Goal: Ask a question

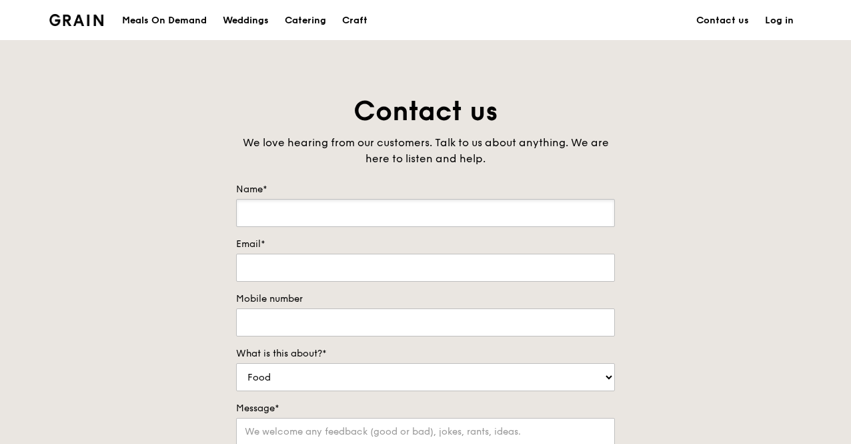
click at [418, 216] on input "Name*" at bounding box center [425, 213] width 379 height 28
type input "[PERSON_NAME]"
type input "[PERSON_NAME][EMAIL_ADDRESS][DOMAIN_NAME]"
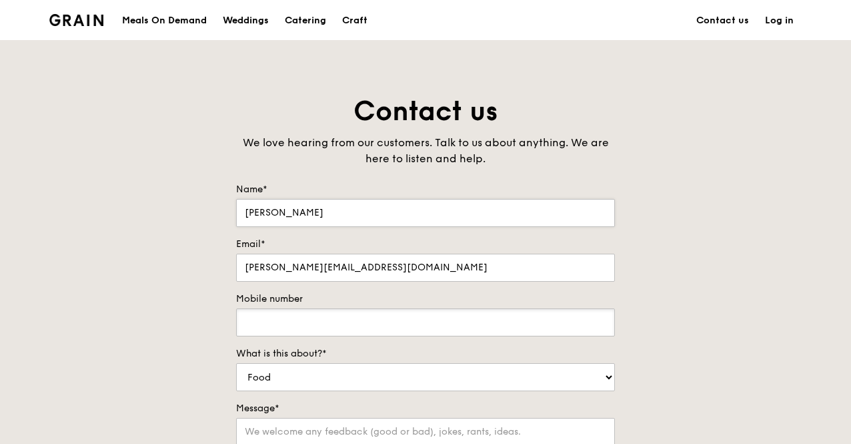
type input "93223330"
drag, startPoint x: 387, startPoint y: 267, endPoint x: 230, endPoint y: 272, distance: 156.8
click at [230, 272] on div "Contact us We love hearing from our customers. Talk to us about anything. We ar…" at bounding box center [425, 372] width 400 height 558
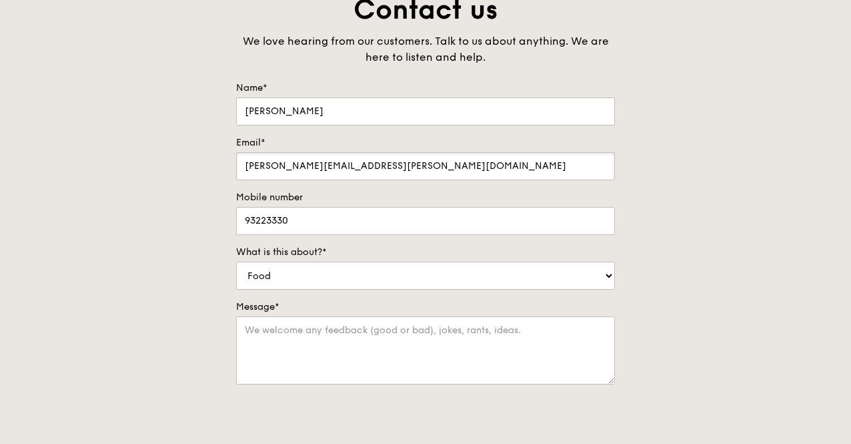
scroll to position [267, 0]
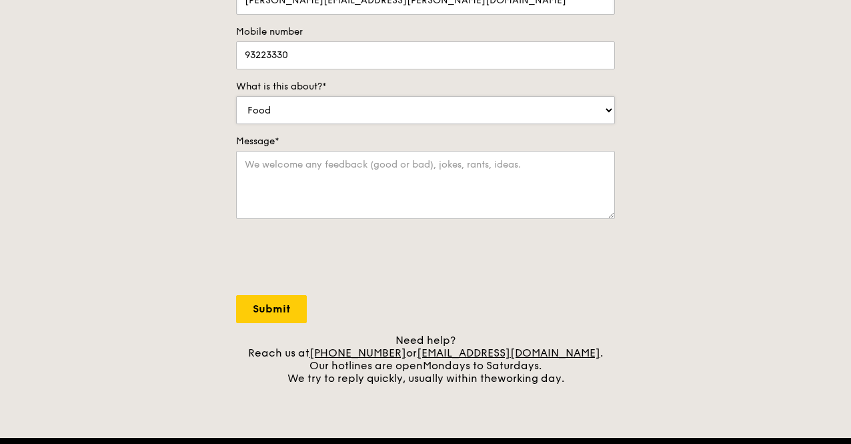
type input "[PERSON_NAME][EMAIL_ADDRESS][PERSON_NAME][DOMAIN_NAME]"
click at [351, 116] on select "Food Service Billing/Payment Catering Others" at bounding box center [425, 110] width 379 height 28
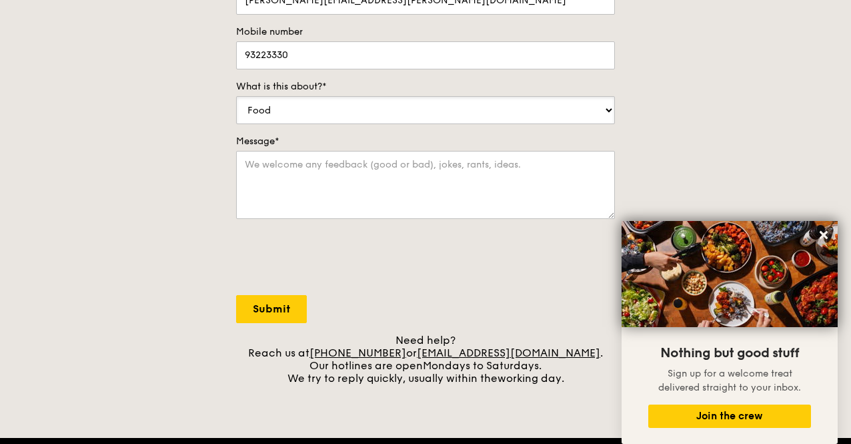
select select "Catering"
click at [236, 96] on select "Food Service Billing/Payment Catering Others" at bounding box center [425, 110] width 379 height 28
click at [341, 177] on textarea "Message*" at bounding box center [425, 185] width 379 height 68
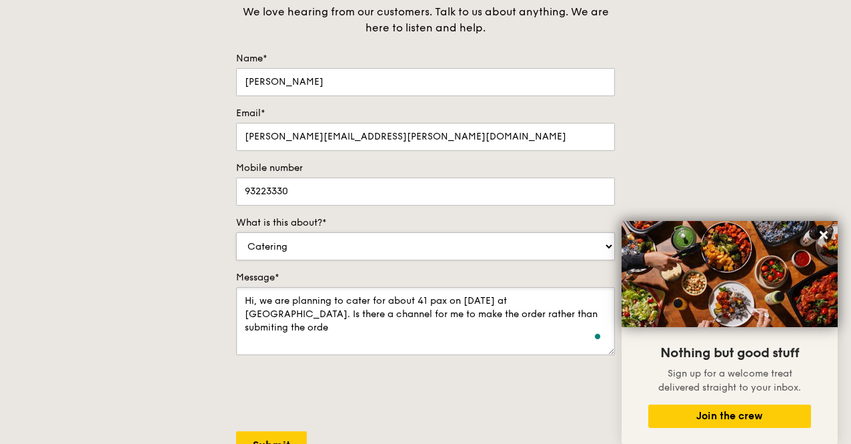
scroll to position [0, 0]
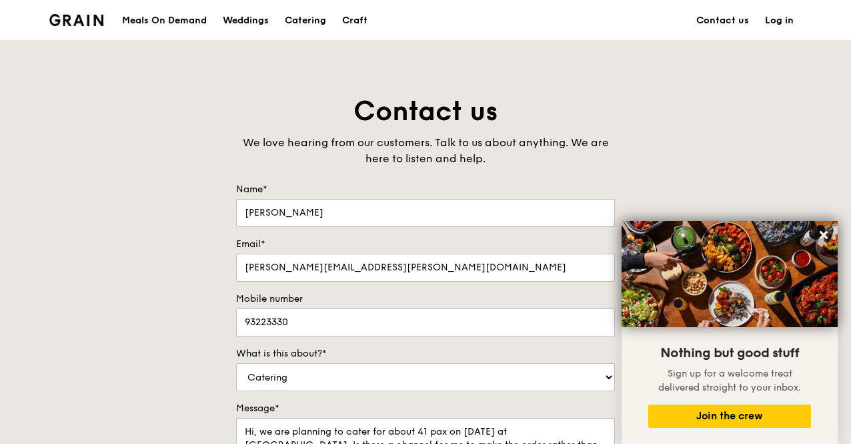
drag, startPoint x: 164, startPoint y: 32, endPoint x: 640, endPoint y: 138, distance: 487.9
click at [640, 138] on div "Contact us We love hearing from our customers. Talk to us about anything. We ar…" at bounding box center [425, 372] width 851 height 558
drag, startPoint x: 198, startPoint y: 11, endPoint x: 101, endPoint y: 53, distance: 105.2
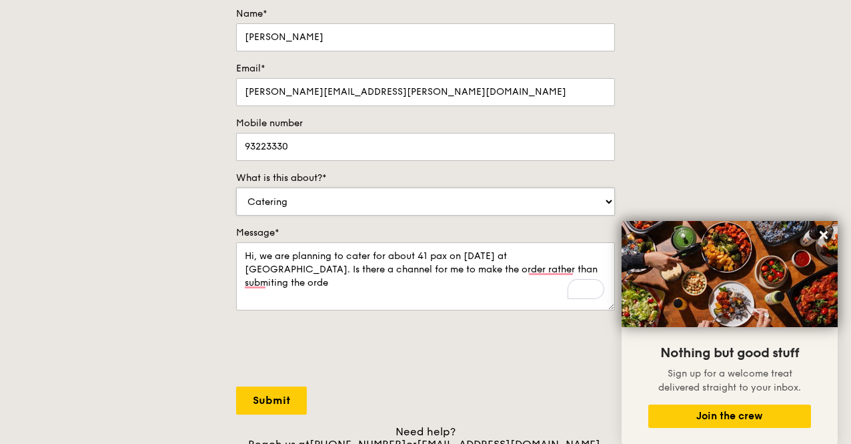
scroll to position [200, 0]
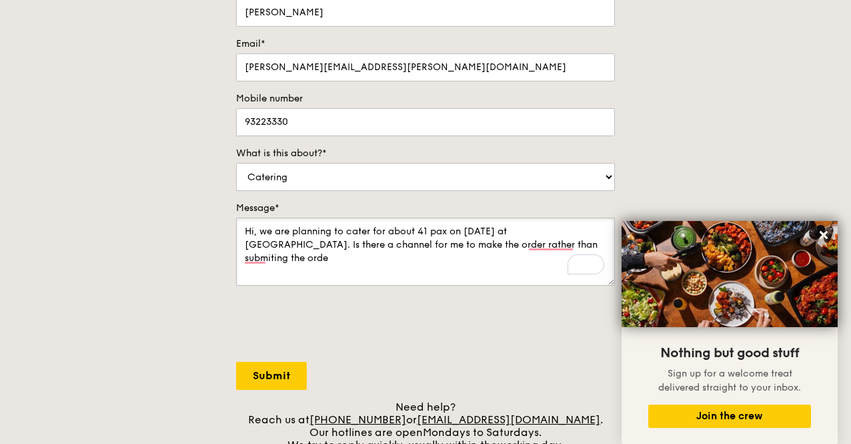
click at [489, 250] on textarea "Hi, we are planning to cater for about 41 pax on [DATE] at [GEOGRAPHIC_DATA]. I…" at bounding box center [425, 251] width 379 height 68
click at [375, 228] on textarea "Hi, we are planning to cater for about 41 pax on [DATE] at [GEOGRAPHIC_DATA]. I…" at bounding box center [425, 251] width 379 height 68
click at [374, 227] on textarea "Hi, we are planning to cater for about 41 pax on [DATE] at [GEOGRAPHIC_DATA]. I…" at bounding box center [425, 251] width 379 height 68
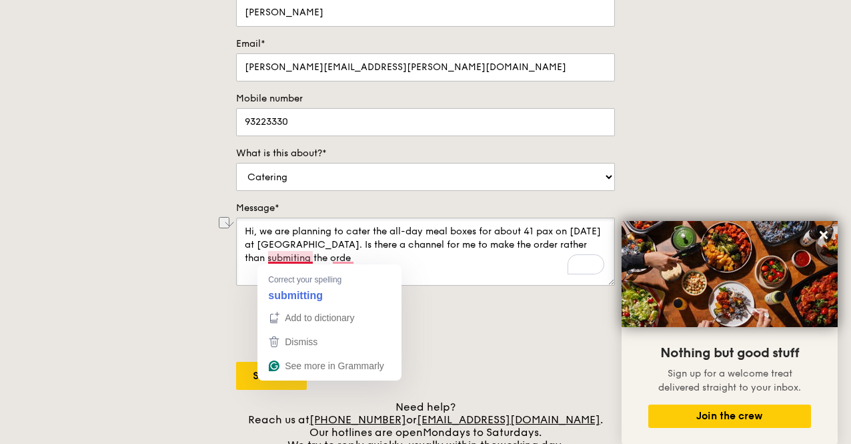
drag, startPoint x: 373, startPoint y: 260, endPoint x: 267, endPoint y: 259, distance: 105.4
click at [267, 259] on textarea "Hi, we are planning to cater the all-day meal boxes for about 41 pax on [DATE] …" at bounding box center [425, 251] width 379 height 68
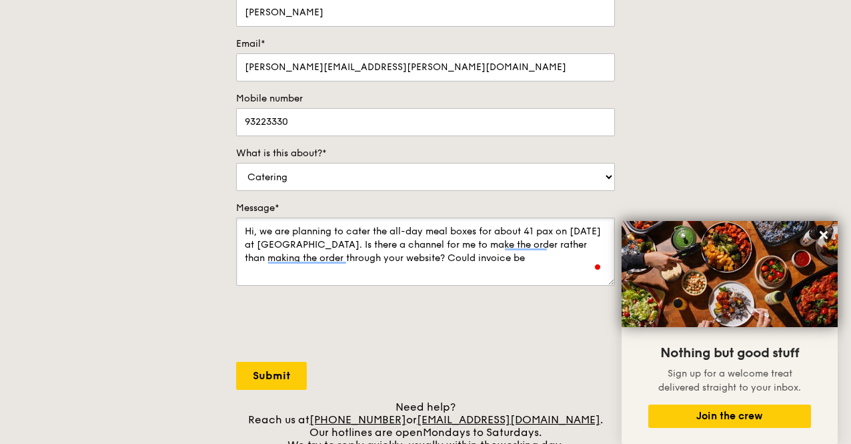
click at [267, 259] on textarea "Hi, we are planning to cater the all-day meal boxes for about 41 pax on [DATE] …" at bounding box center [425, 251] width 379 height 68
click at [571, 253] on textarea "Hi, we are planning to cater the all-day meal boxes for about 41 pax on [DATE] …" at bounding box center [425, 251] width 379 height 68
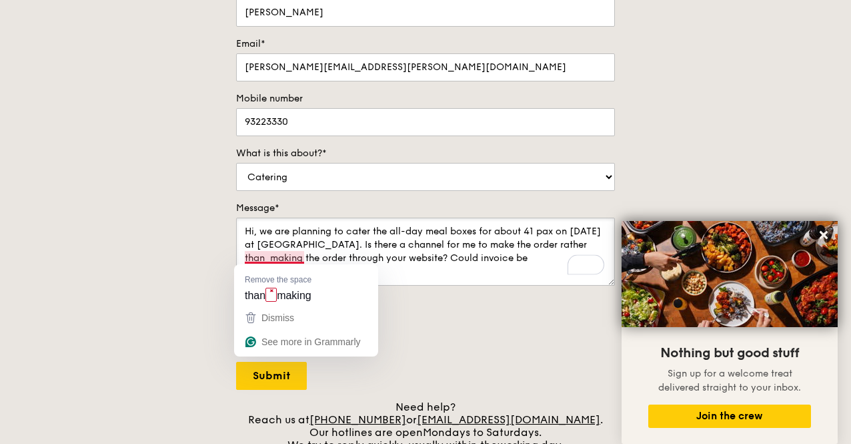
click at [268, 252] on textarea "Hi, we are planning to cater the all-day meal boxes for about 41 pax on [DATE] …" at bounding box center [425, 251] width 379 height 68
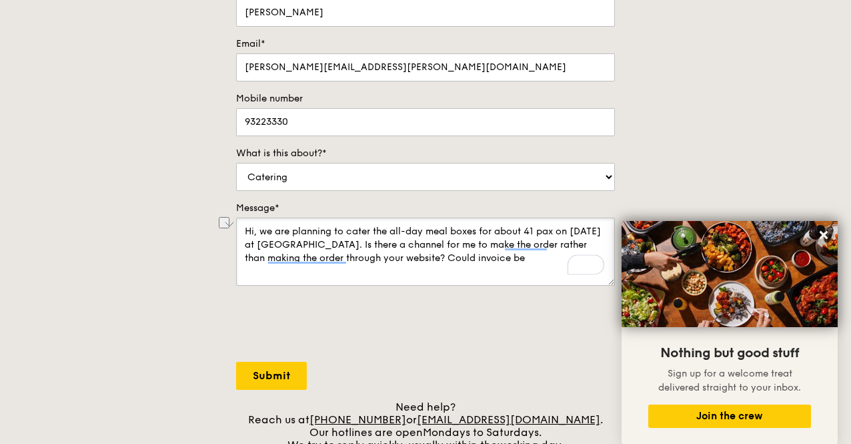
drag, startPoint x: 542, startPoint y: 258, endPoint x: 452, endPoint y: 255, distance: 90.7
click at [452, 255] on textarea "Hi, we are planning to cater the all-day meal boxes for about 41 pax on [DATE] …" at bounding box center [425, 251] width 379 height 68
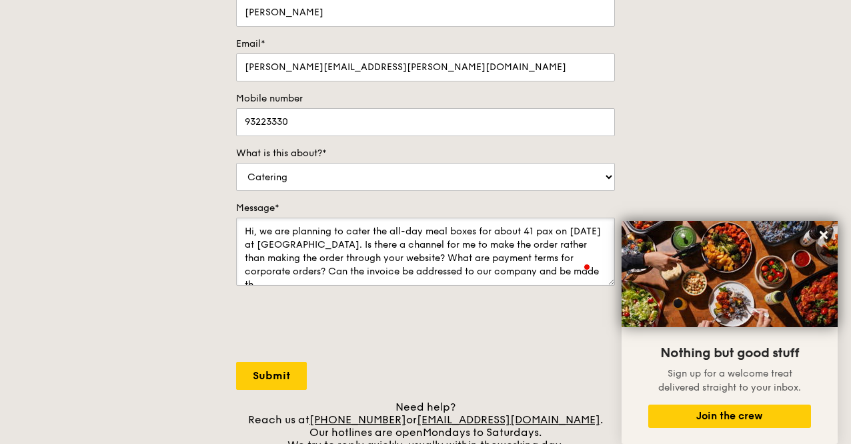
scroll to position [5, 0]
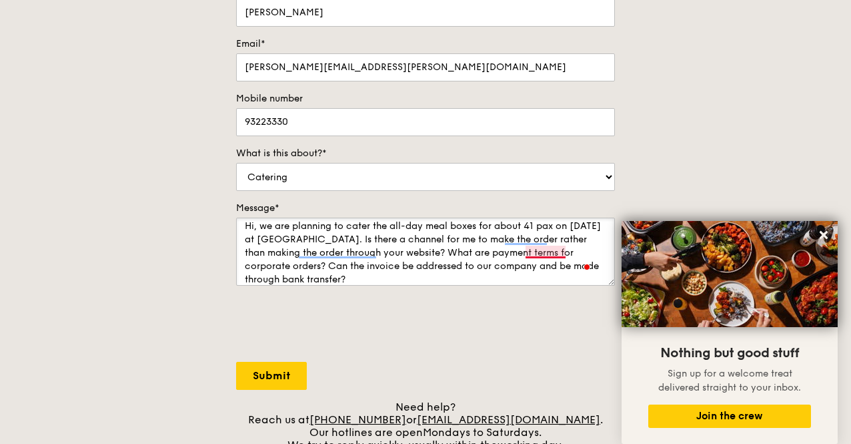
click at [541, 253] on textarea "Hi, we are planning to cater the all-day meal boxes for about 41 pax on [DATE] …" at bounding box center [425, 251] width 379 height 68
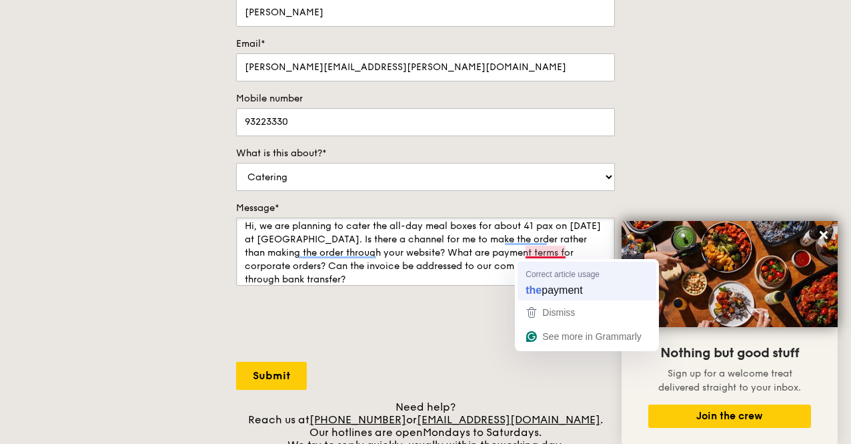
type textarea "Hi, we are planning to cater the all-day meal boxes for about 41 pax on [DATE] …"
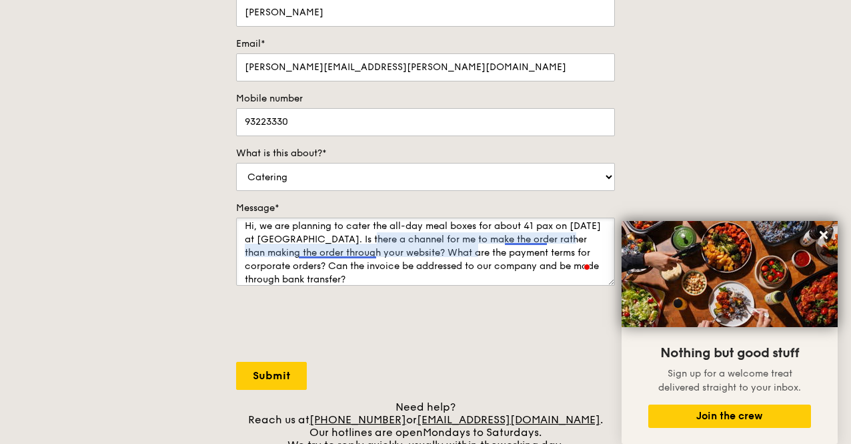
click at [343, 255] on textarea "Hi, we are planning to cater the all-day meal boxes for about 41 pax on [DATE] …" at bounding box center [425, 251] width 379 height 68
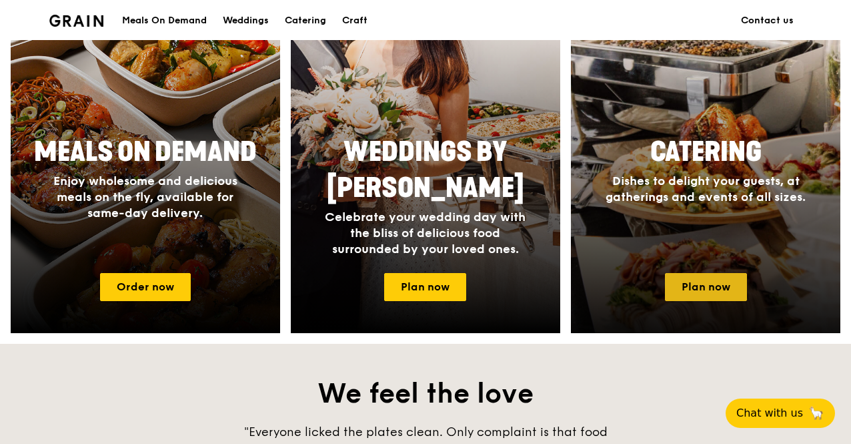
click at [706, 285] on link "Plan now" at bounding box center [706, 287] width 82 height 28
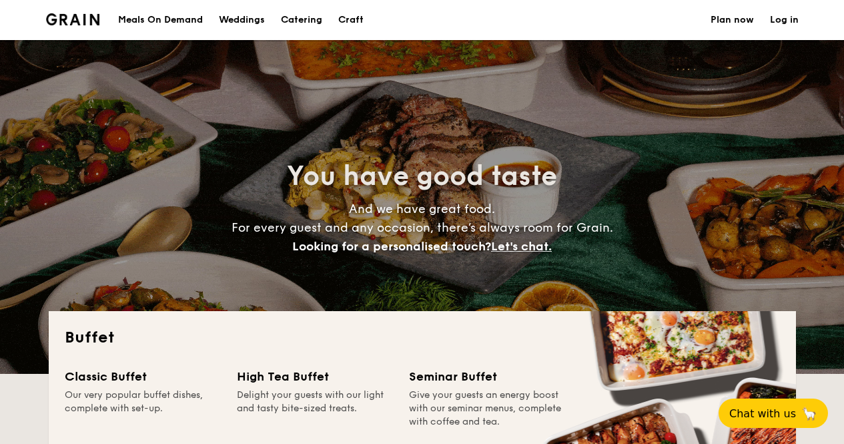
select select
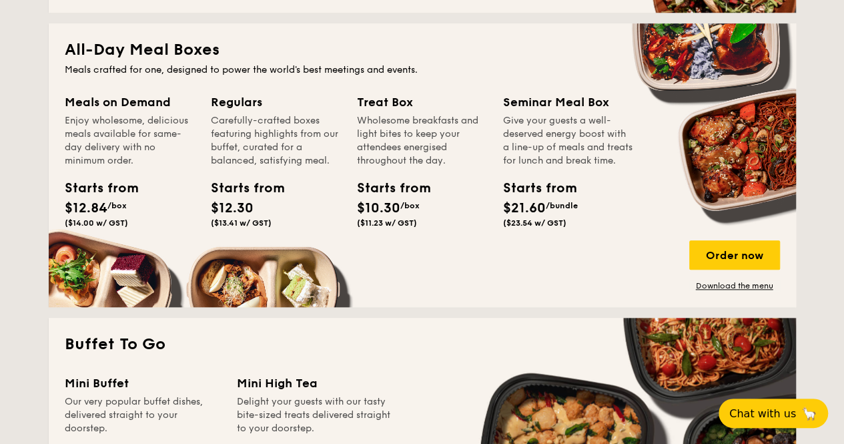
scroll to position [534, 0]
